Goal: Information Seeking & Learning: Learn about a topic

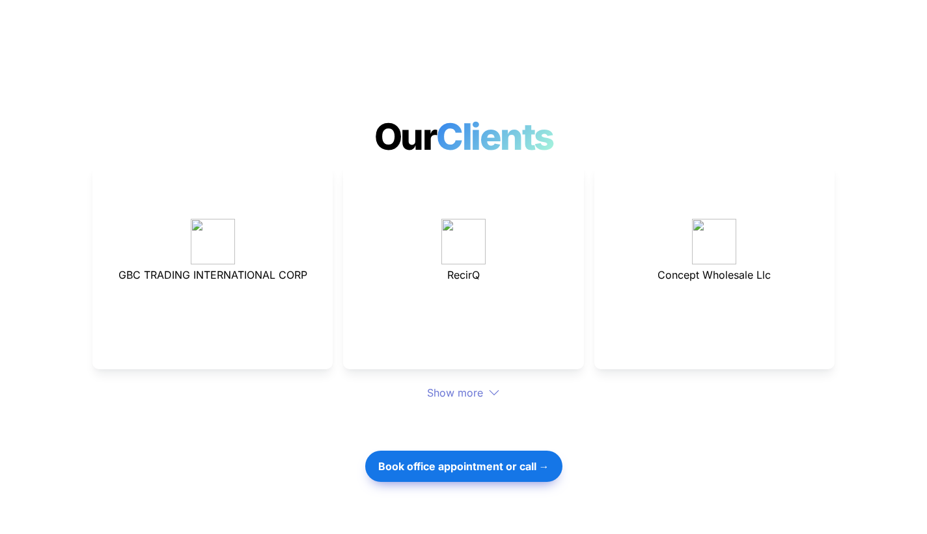
scroll to position [3482, 0]
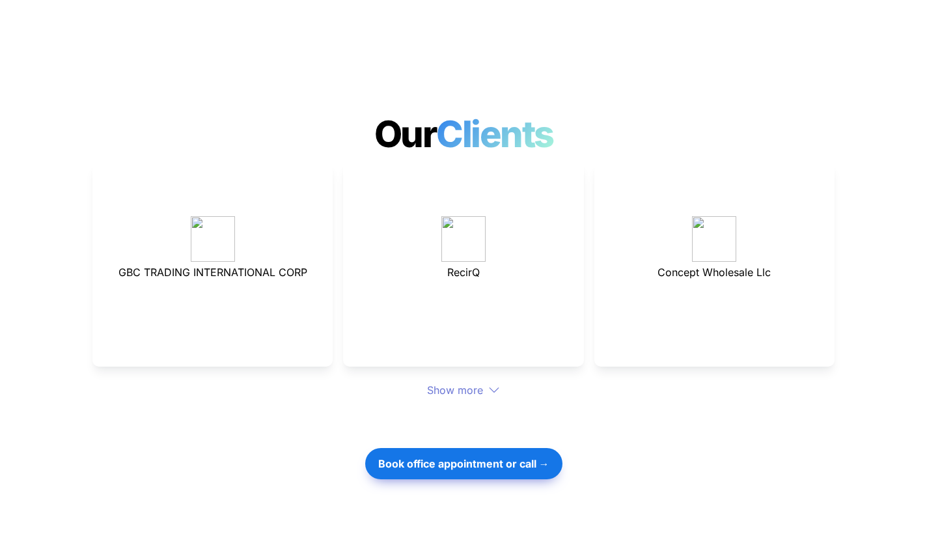
click at [493, 384] on icon at bounding box center [494, 390] width 12 height 12
click at [467, 382] on div "Show more" at bounding box center [463, 390] width 742 height 16
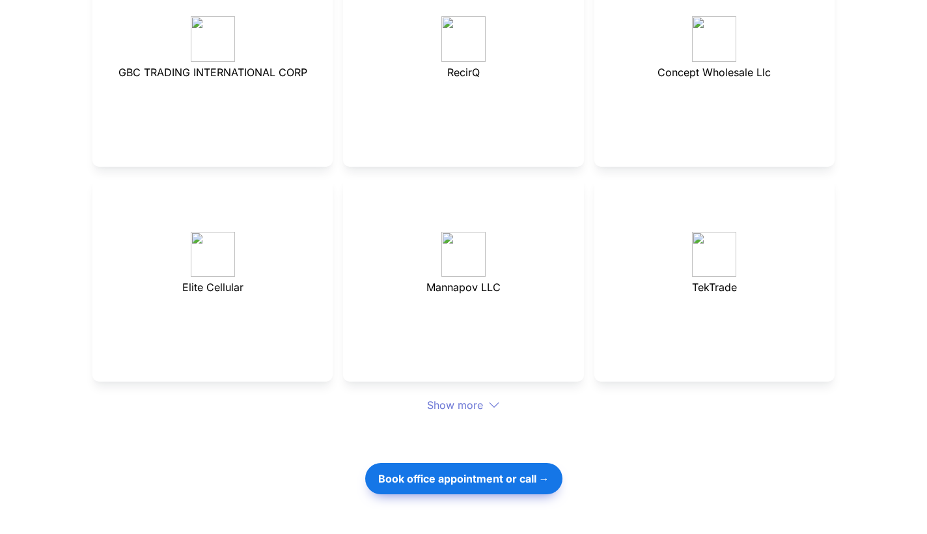
scroll to position [3735, 0]
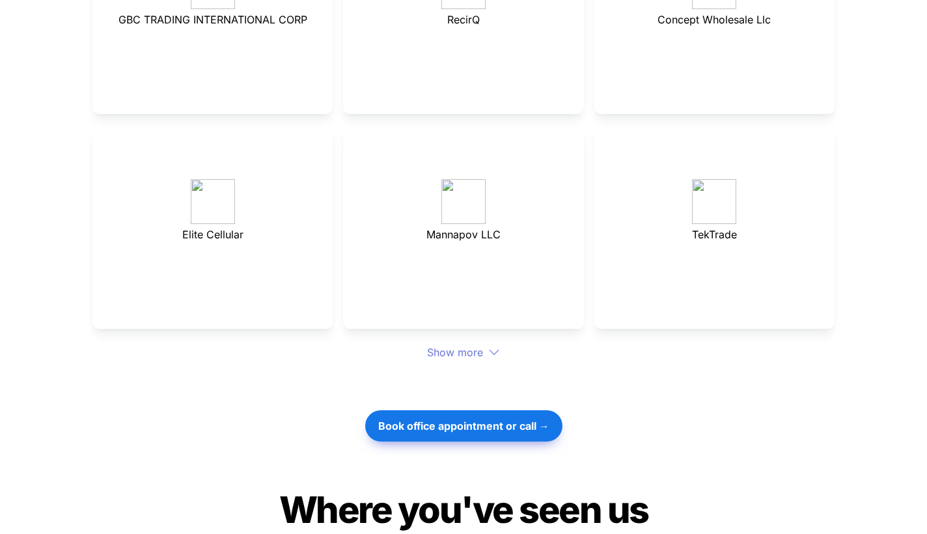
click at [492, 346] on icon at bounding box center [494, 352] width 12 height 12
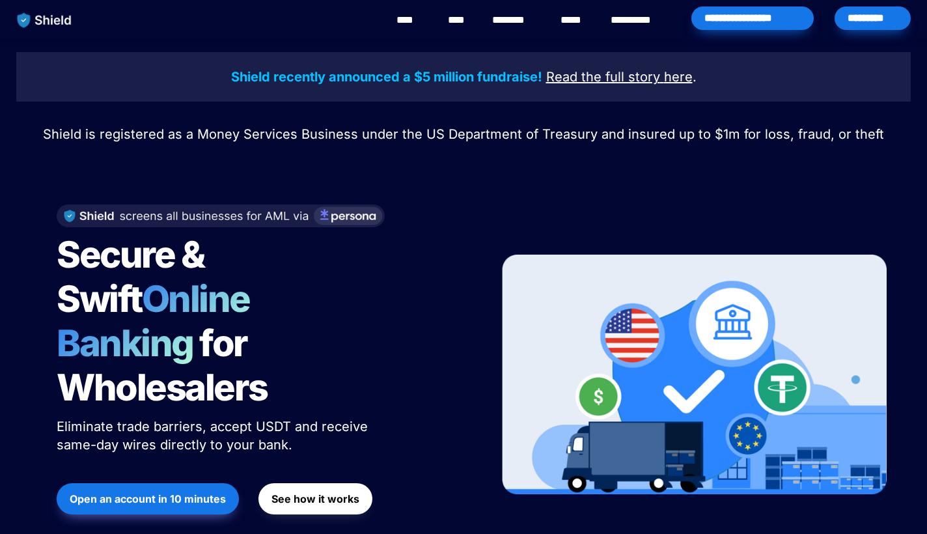
scroll to position [0, 0]
click at [578, 74] on u "Read the full story" at bounding box center [603, 77] width 114 height 16
click at [461, 25] on link "****" at bounding box center [459, 20] width 22 height 16
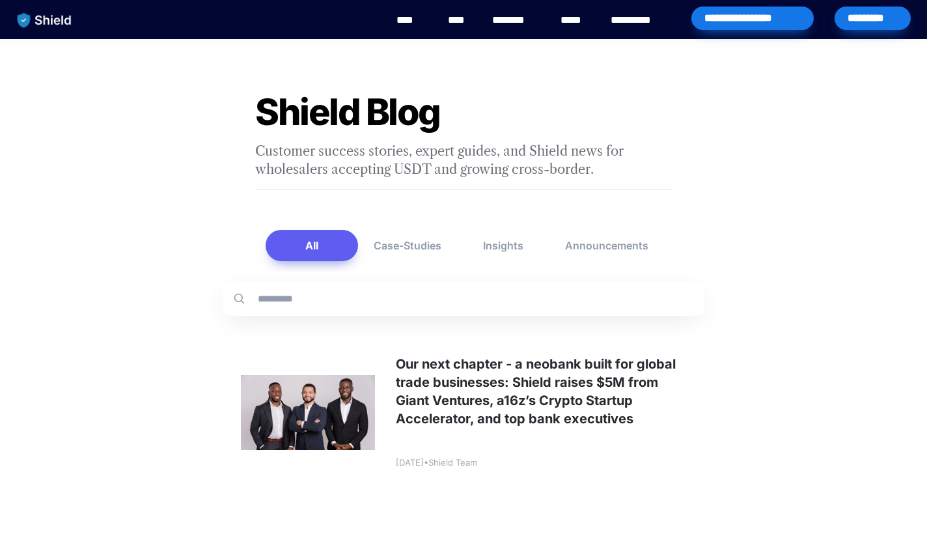
click at [571, 19] on link "****" at bounding box center [574, 20] width 29 height 16
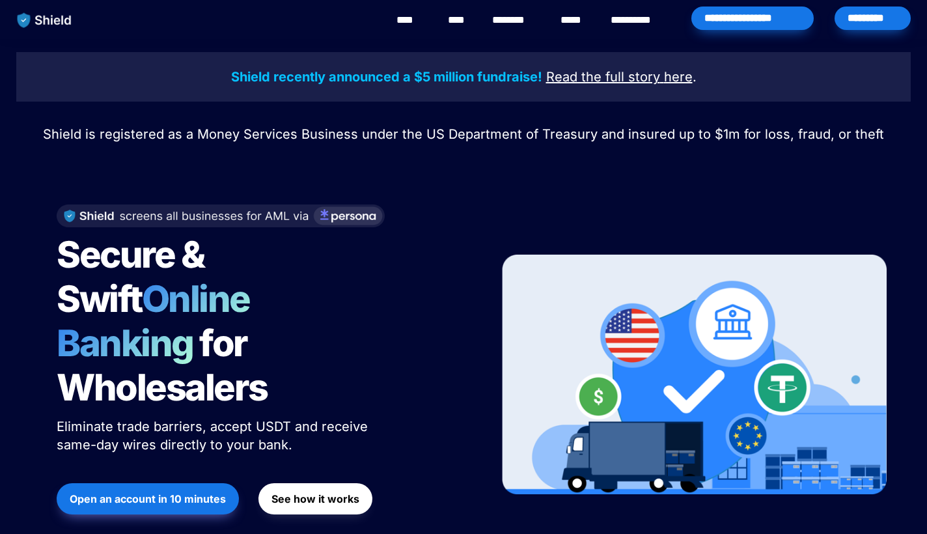
scroll to position [4473, 0]
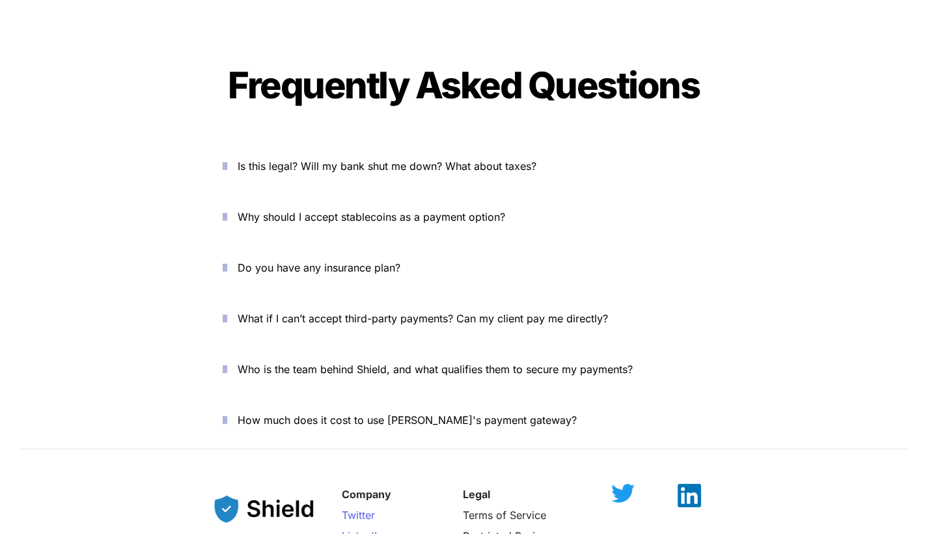
click at [448, 159] on span "Is this legal? Will my bank shut me down? What about taxes?" at bounding box center [387, 165] width 299 height 13
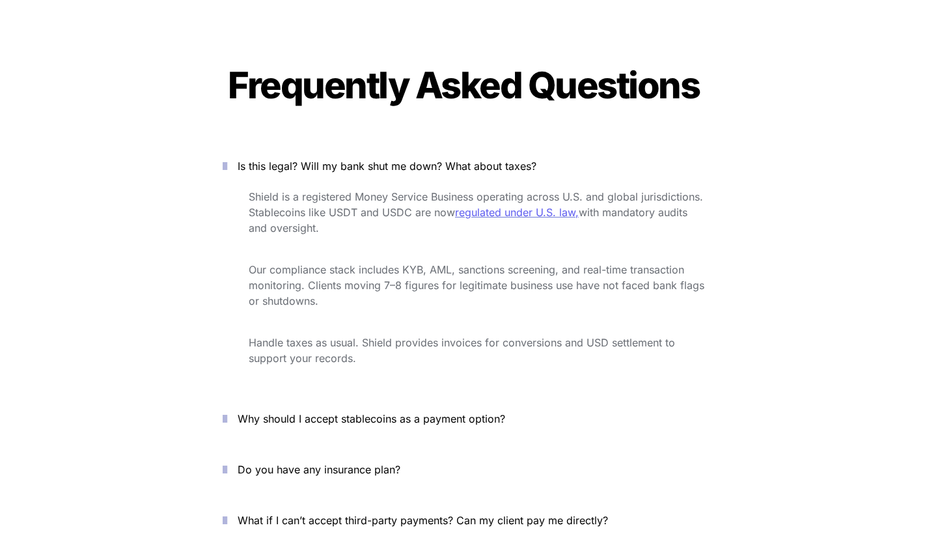
click at [491, 206] on span "regulated under U.S. law," at bounding box center [517, 212] width 124 height 13
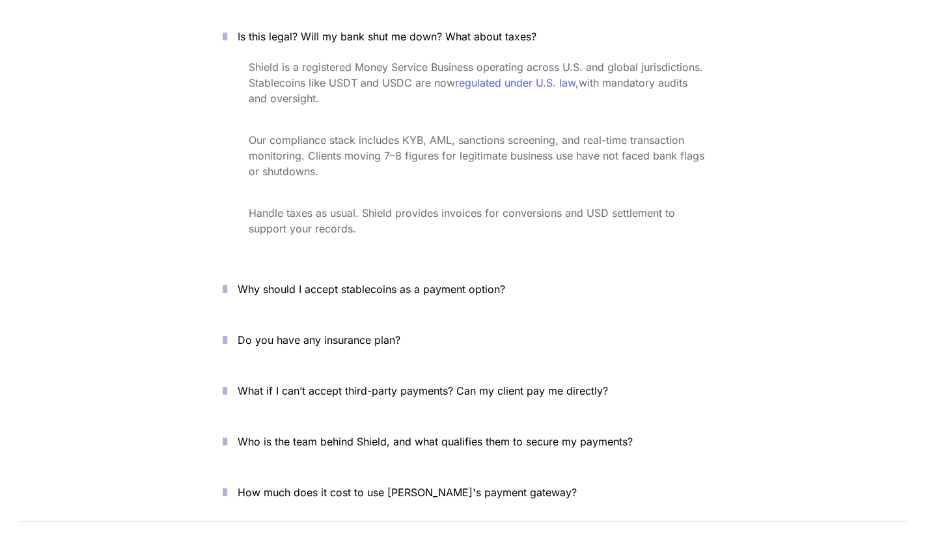
scroll to position [4674, 0]
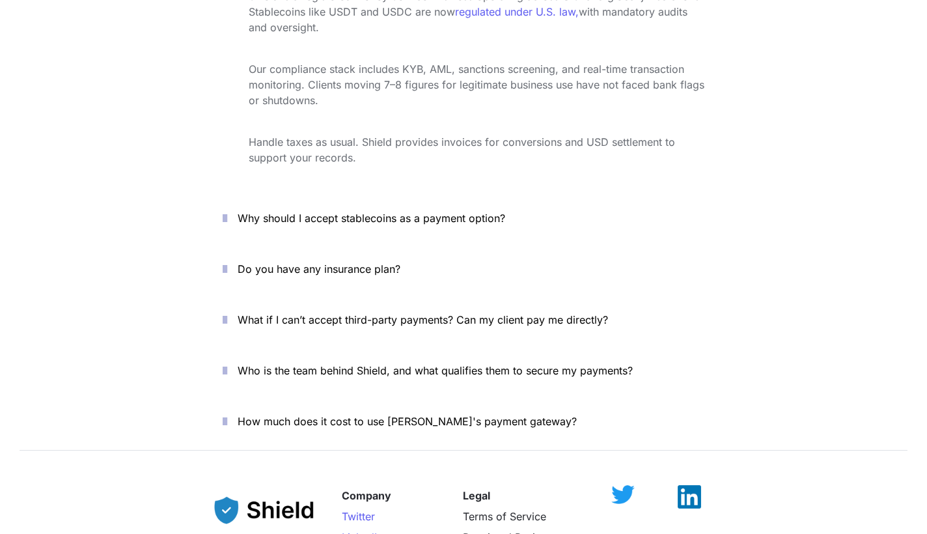
click at [304, 211] on span "Why should I accept stablecoins as a payment option?" at bounding box center [371, 217] width 267 height 13
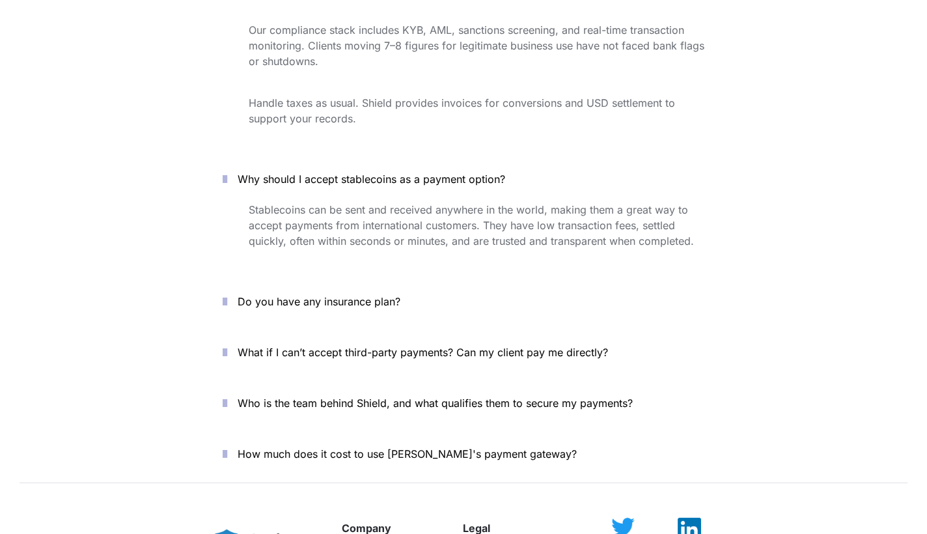
scroll to position [4730, 0]
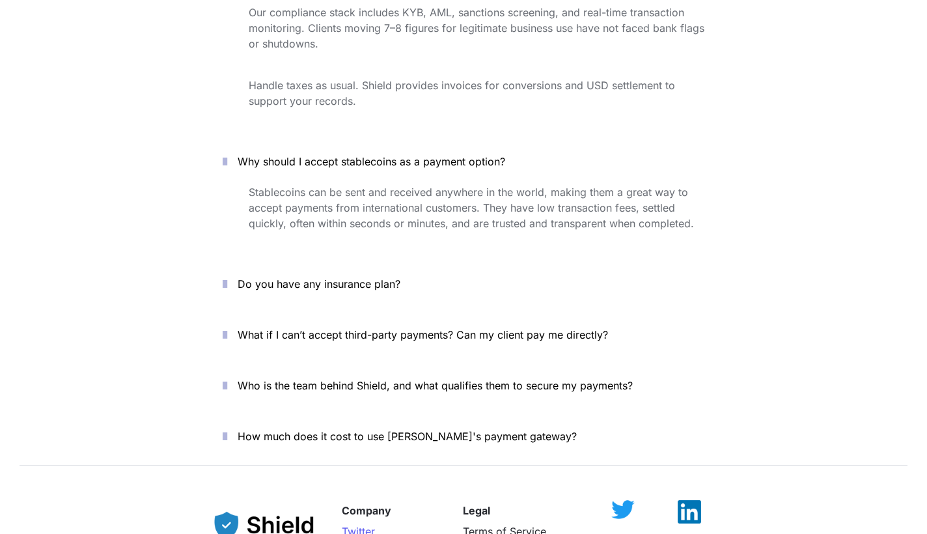
click at [291, 277] on span "Do you have any insurance plan?" at bounding box center [319, 283] width 163 height 13
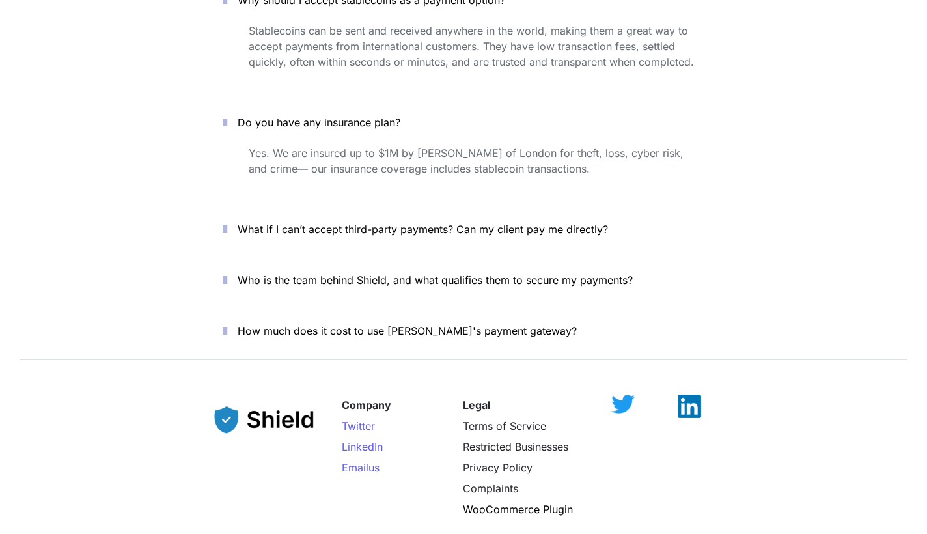
scroll to position [4920, 0]
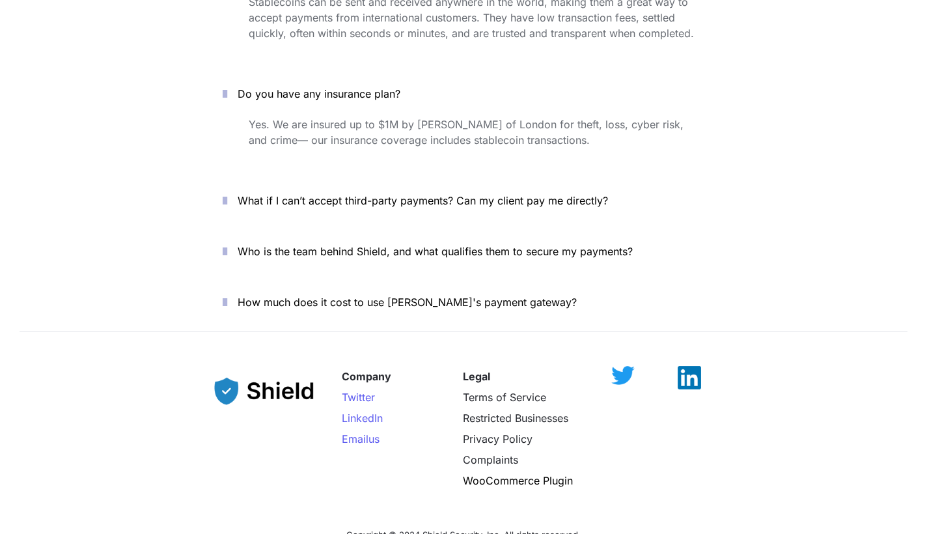
click at [316, 241] on p "Who is the team behind Shield, and what qualifies them to secure my payments?" at bounding box center [471, 251] width 467 height 21
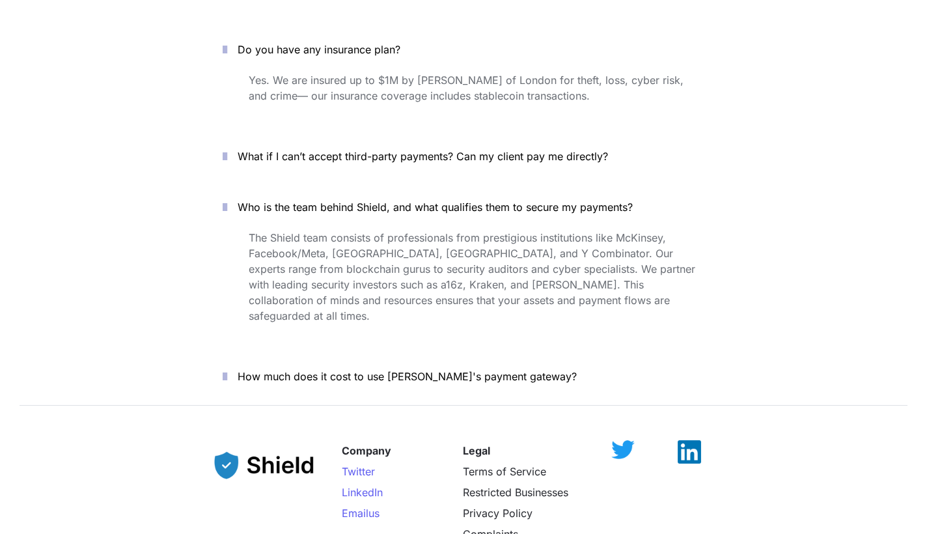
scroll to position [4966, 0]
click at [310, 368] on span "How much does it cost to use Shield's payment gateway?" at bounding box center [407, 374] width 339 height 13
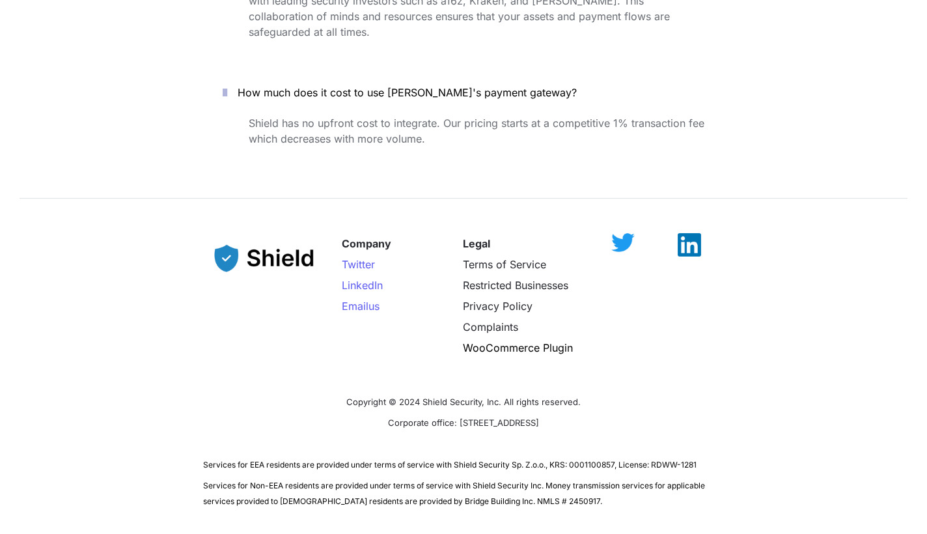
scroll to position [5248, 0]
click at [489, 342] on span "WooCommerce Plugin" at bounding box center [518, 348] width 110 height 13
click at [518, 279] on span "Restricted Businesses" at bounding box center [515, 285] width 105 height 13
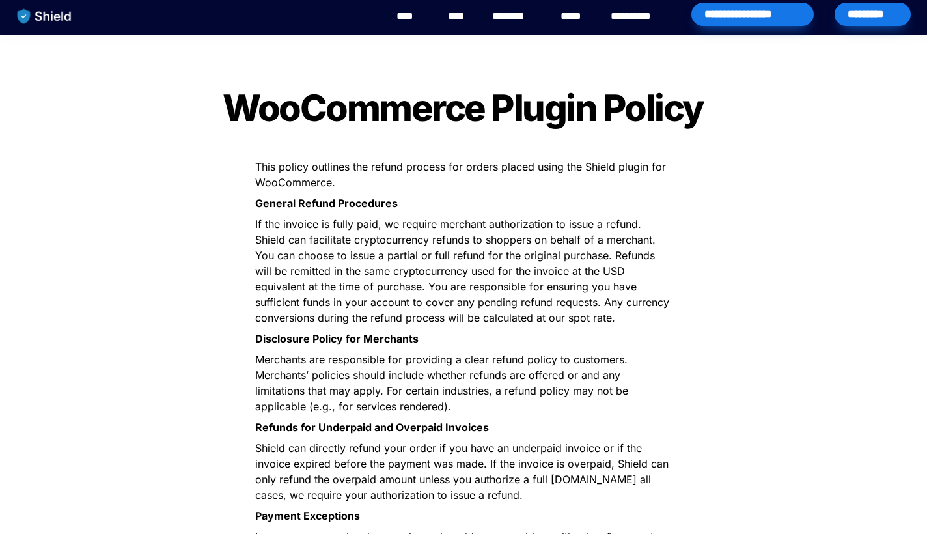
scroll to position [5, 0]
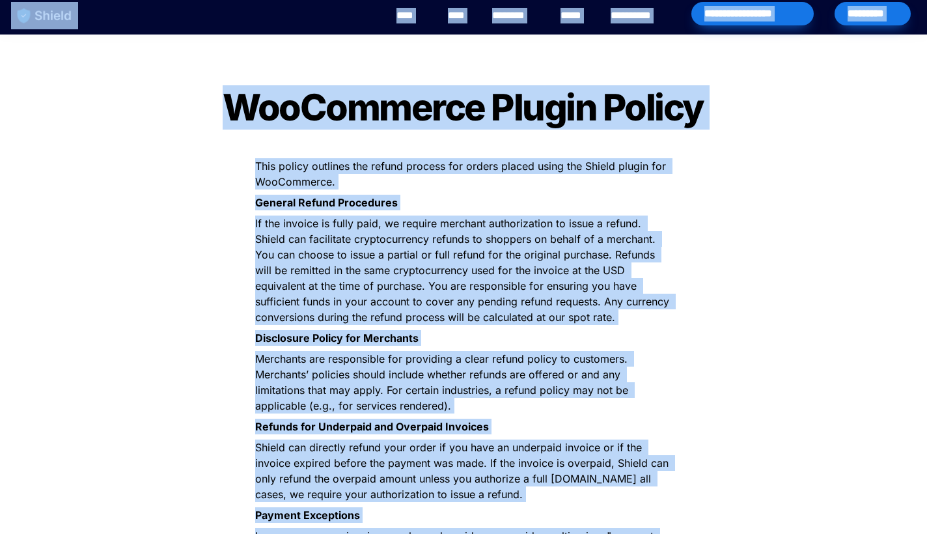
click at [165, 244] on div "**********" at bounding box center [463, 533] width 927 height 1076
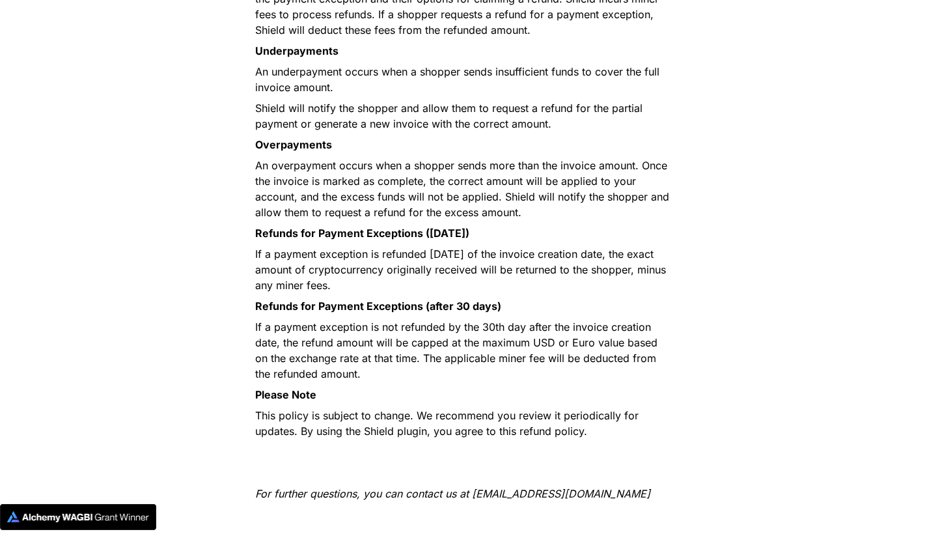
scroll to position [573, 0]
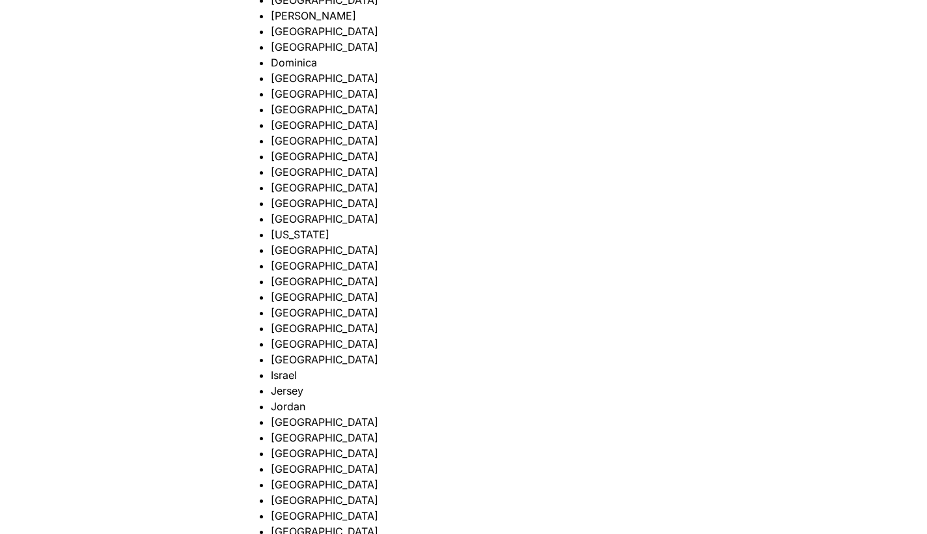
scroll to position [1160, 0]
